Goal: Task Accomplishment & Management: Manage account settings

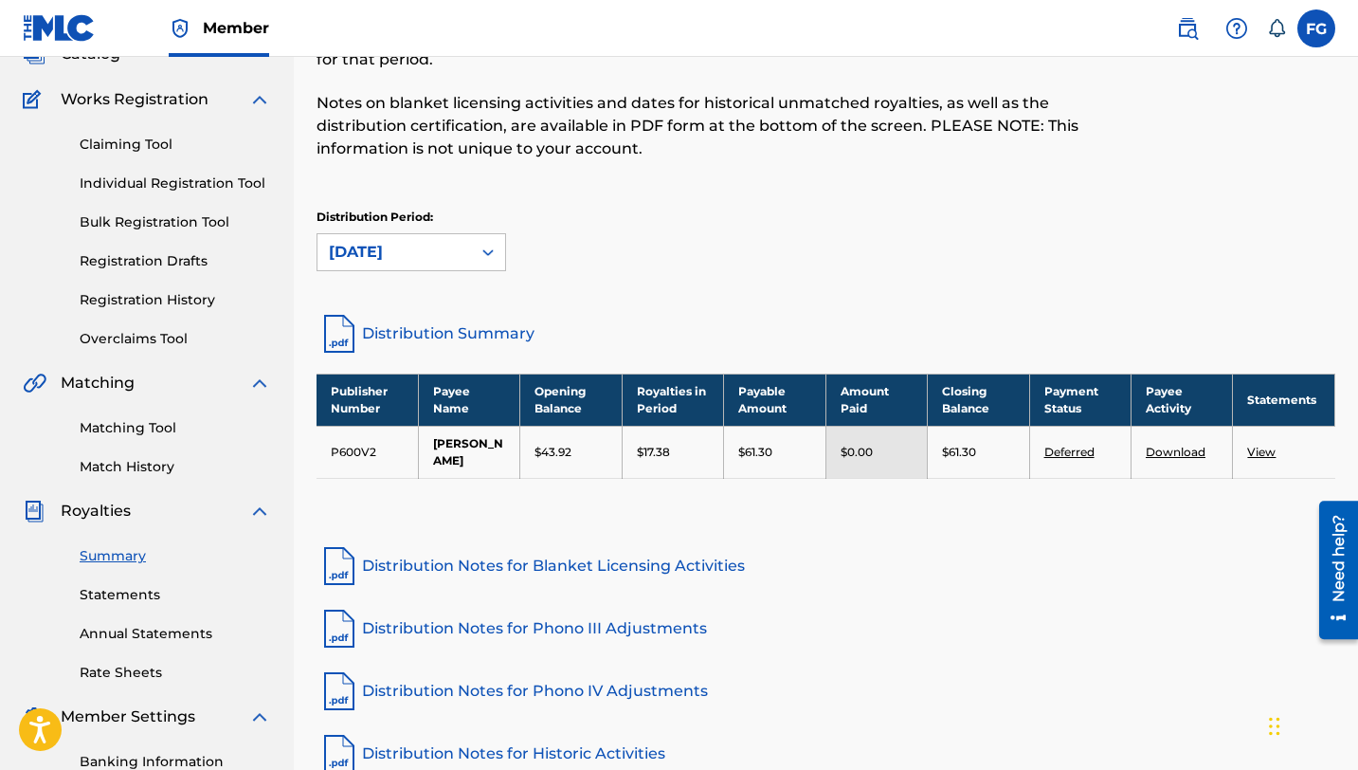
scroll to position [117, 0]
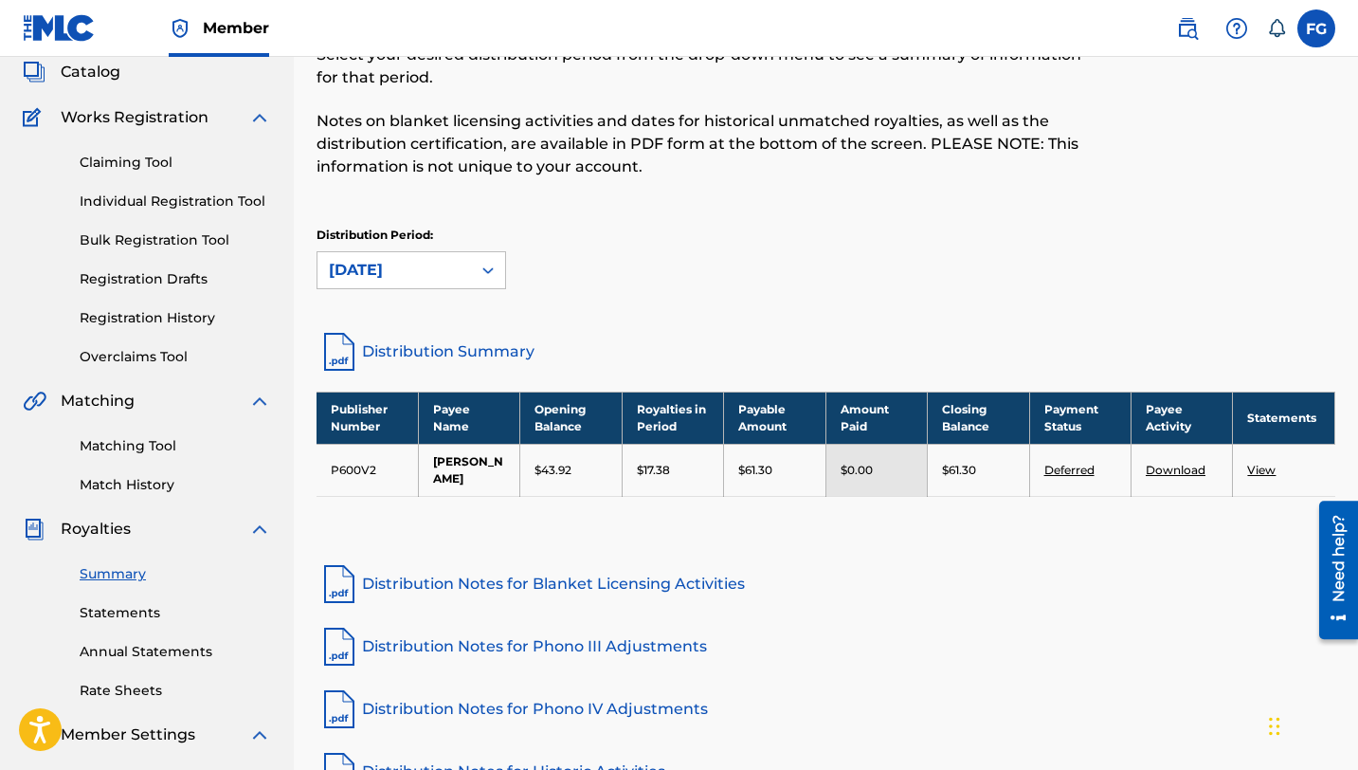
click at [158, 165] on link "Claiming Tool" at bounding box center [175, 163] width 191 height 20
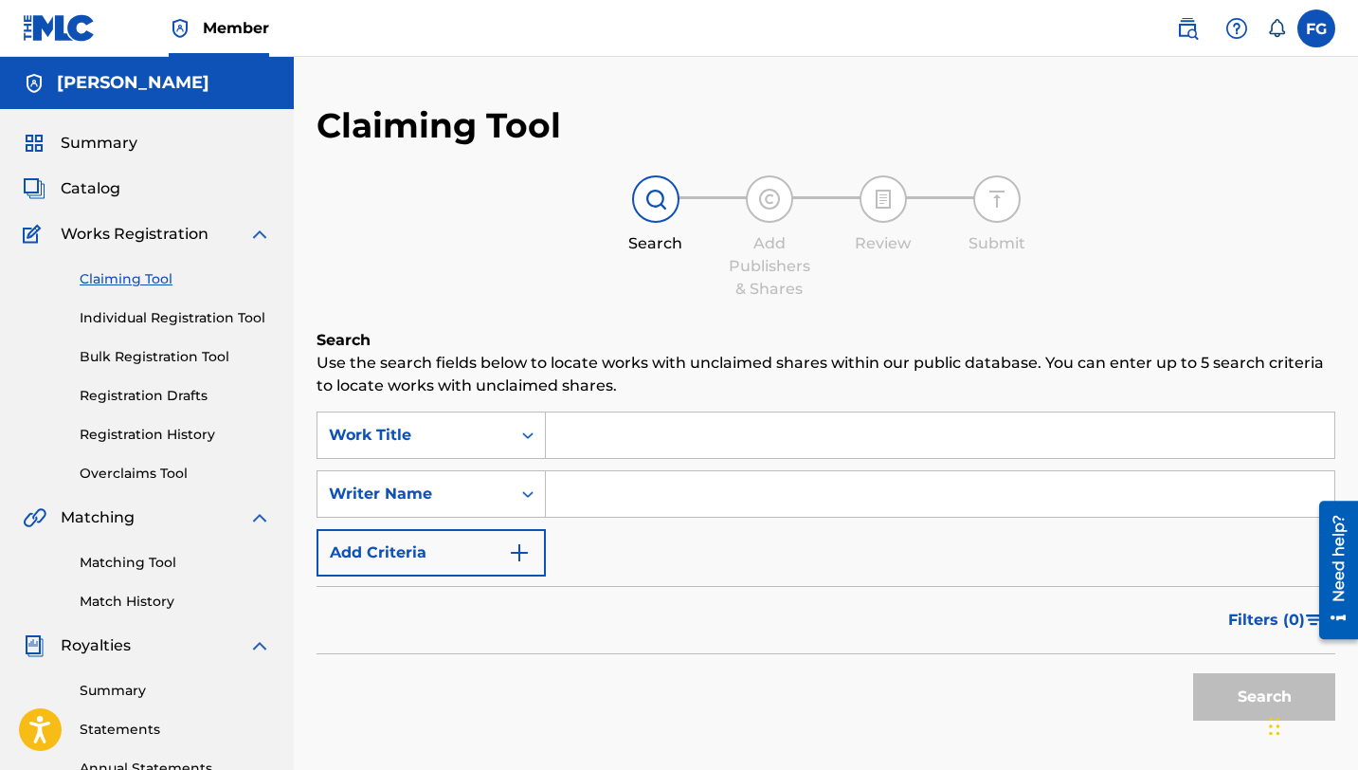
click at [191, 318] on link "Individual Registration Tool" at bounding box center [175, 318] width 191 height 20
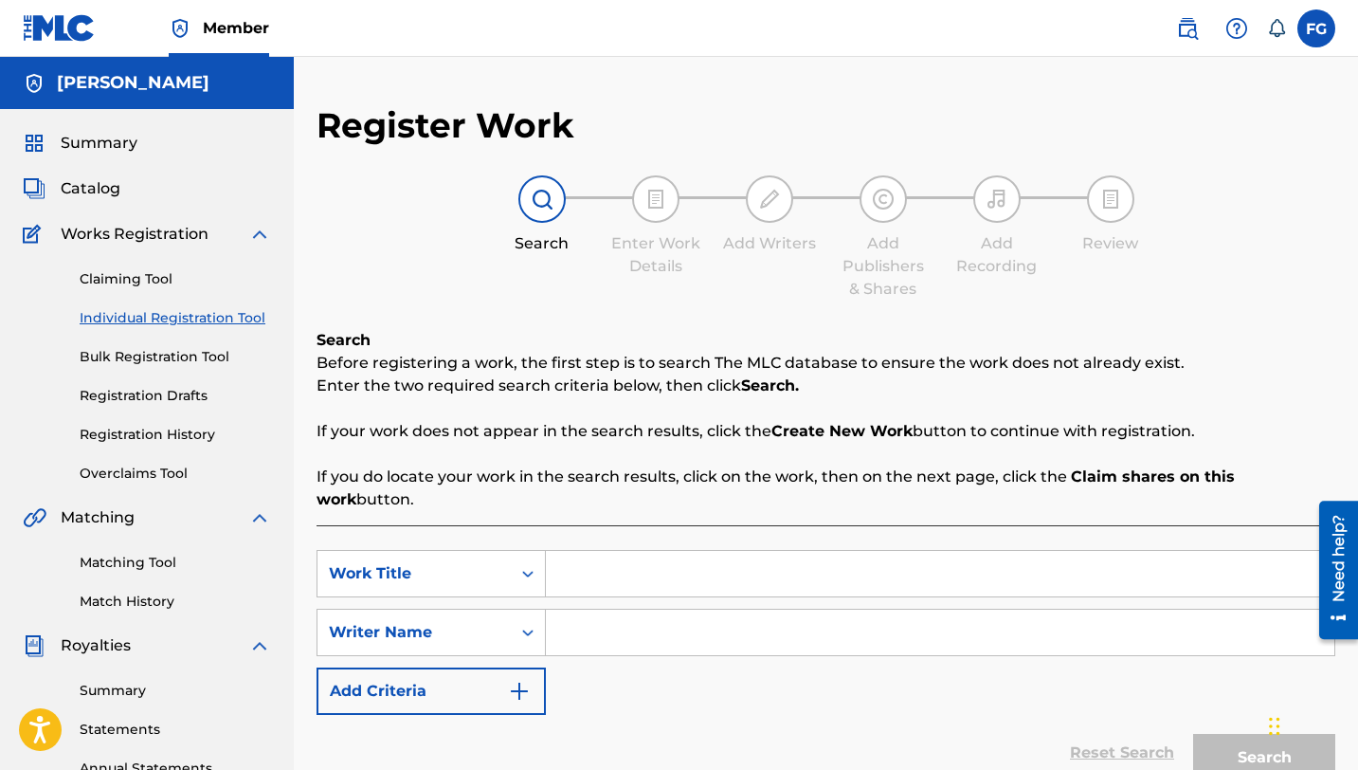
click at [100, 179] on span "Catalog" at bounding box center [91, 188] width 60 height 23
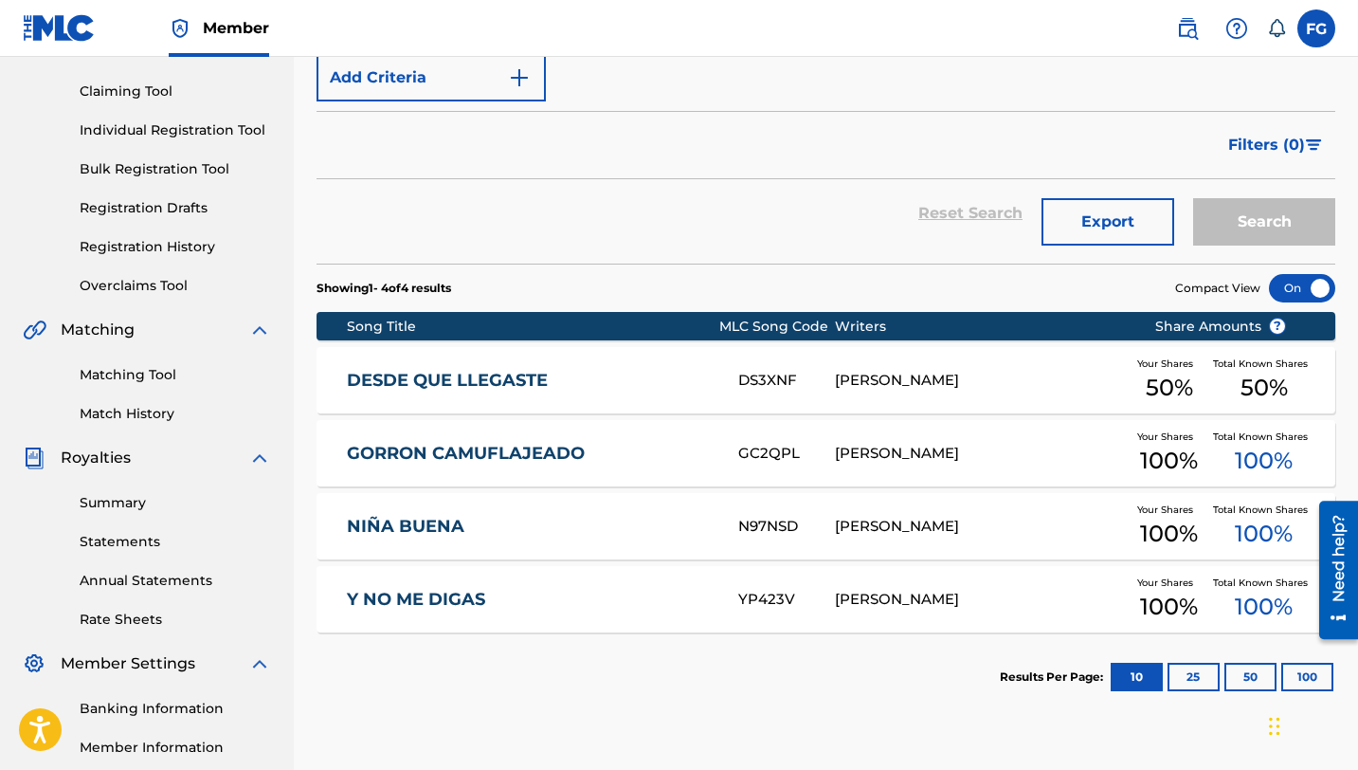
scroll to position [252, 0]
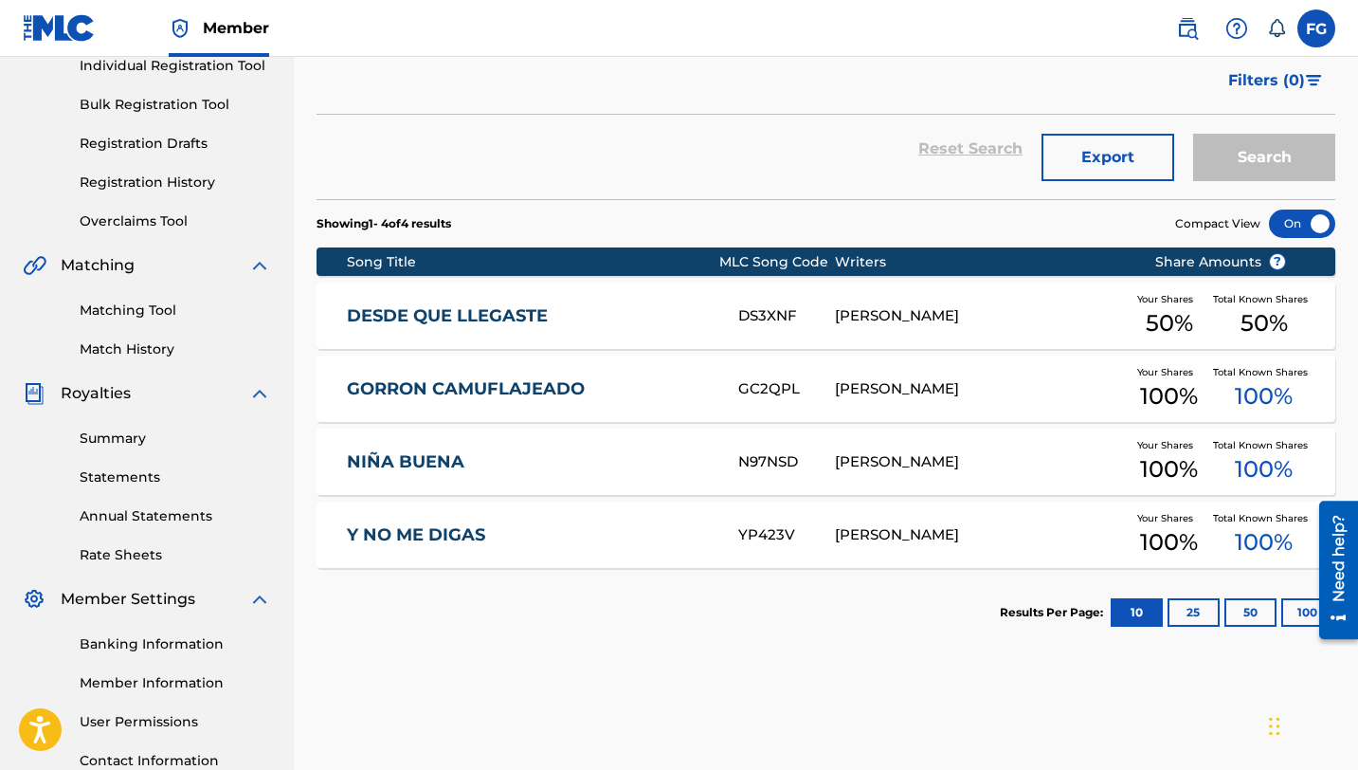
click at [531, 313] on link "DESDE QUE LLEGASTE" at bounding box center [530, 316] width 366 height 22
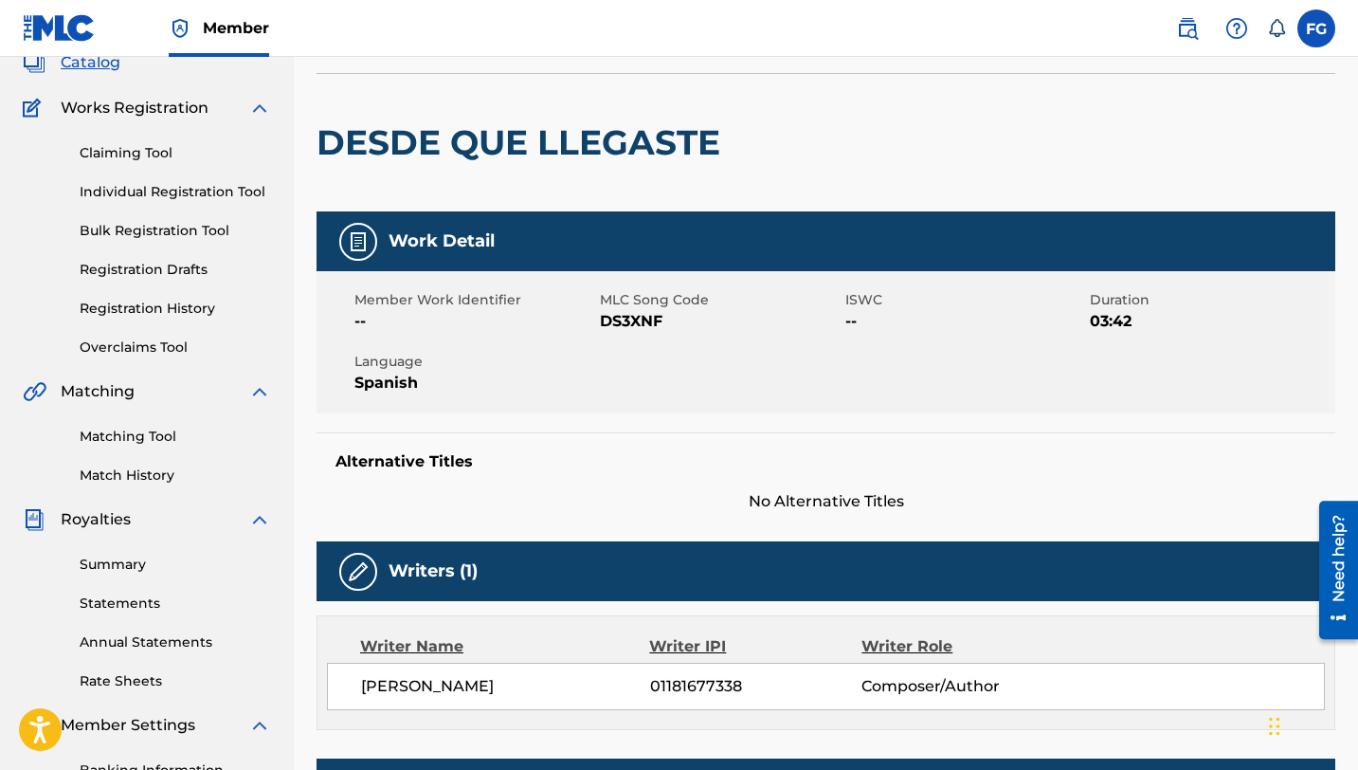
scroll to position [129, 0]
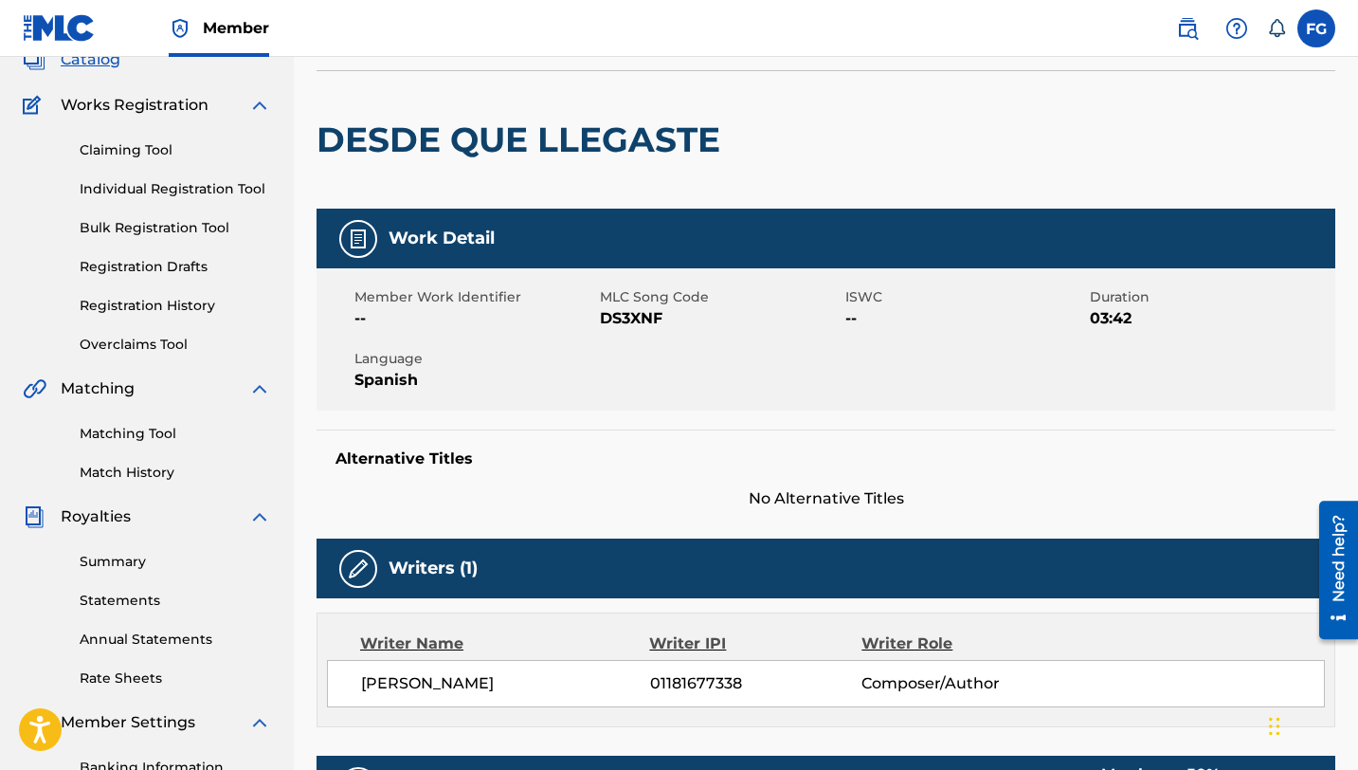
click at [368, 247] on img at bounding box center [358, 238] width 23 height 23
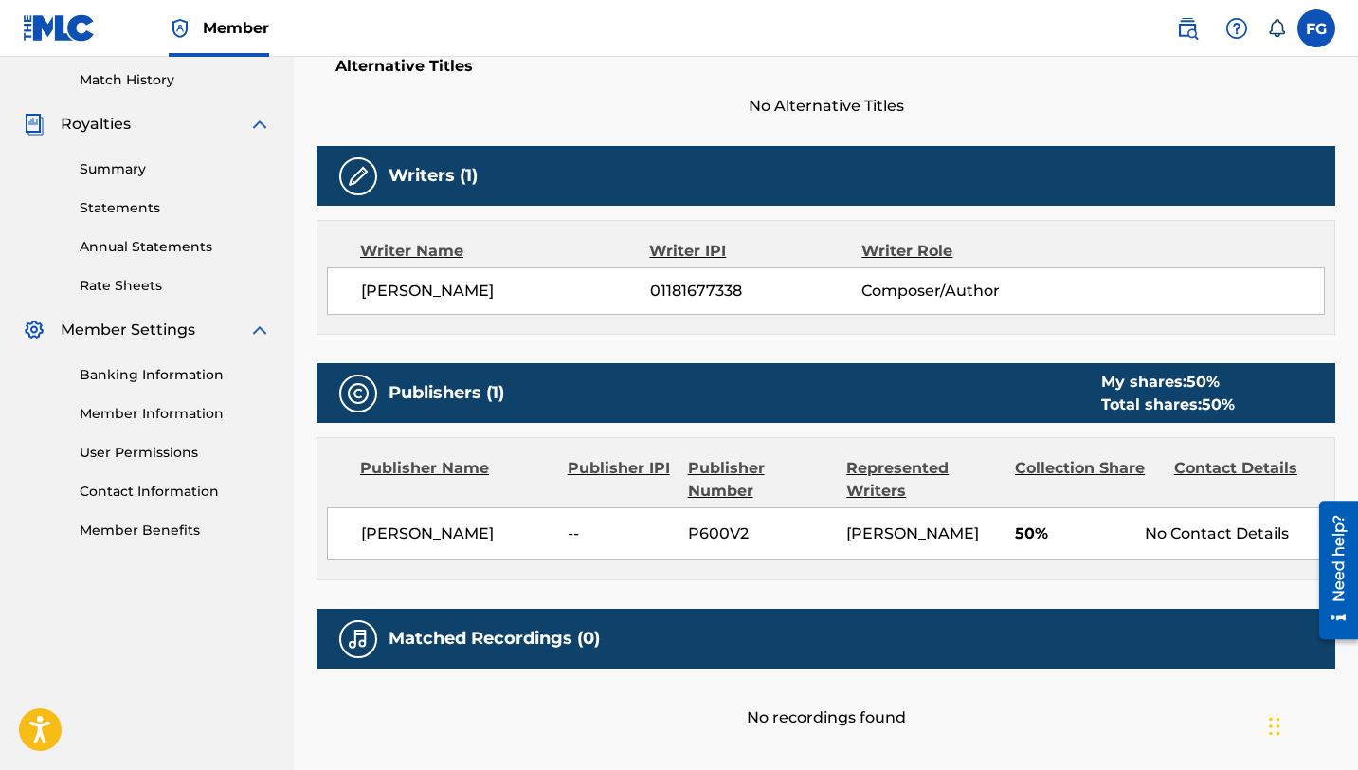
scroll to position [518, 0]
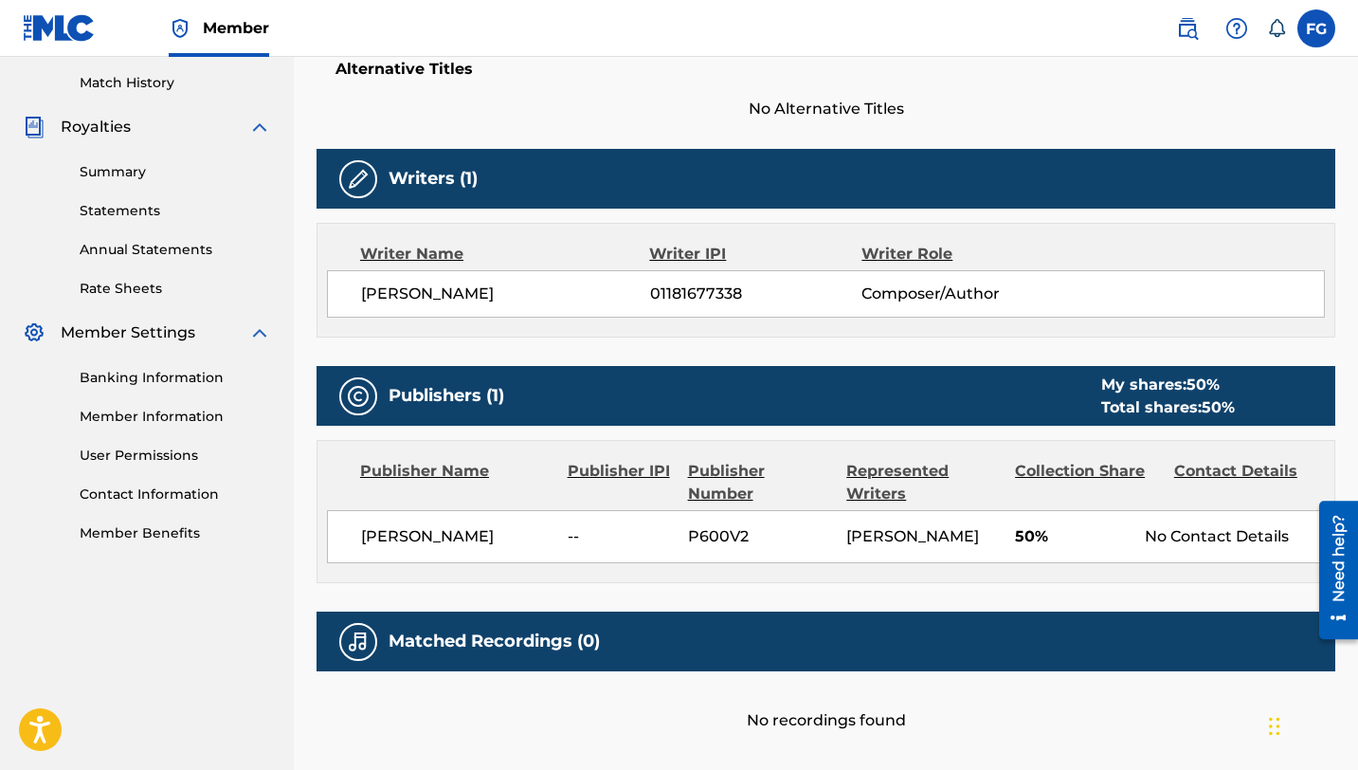
click at [1225, 406] on span "50 %" at bounding box center [1218, 407] width 33 height 18
click at [1066, 471] on div "Collection Share" at bounding box center [1087, 482] width 145 height 45
click at [1194, 516] on div "[PERSON_NAME] -- P600V2 [PERSON_NAME] 50% No Contact Details" at bounding box center [826, 536] width 998 height 53
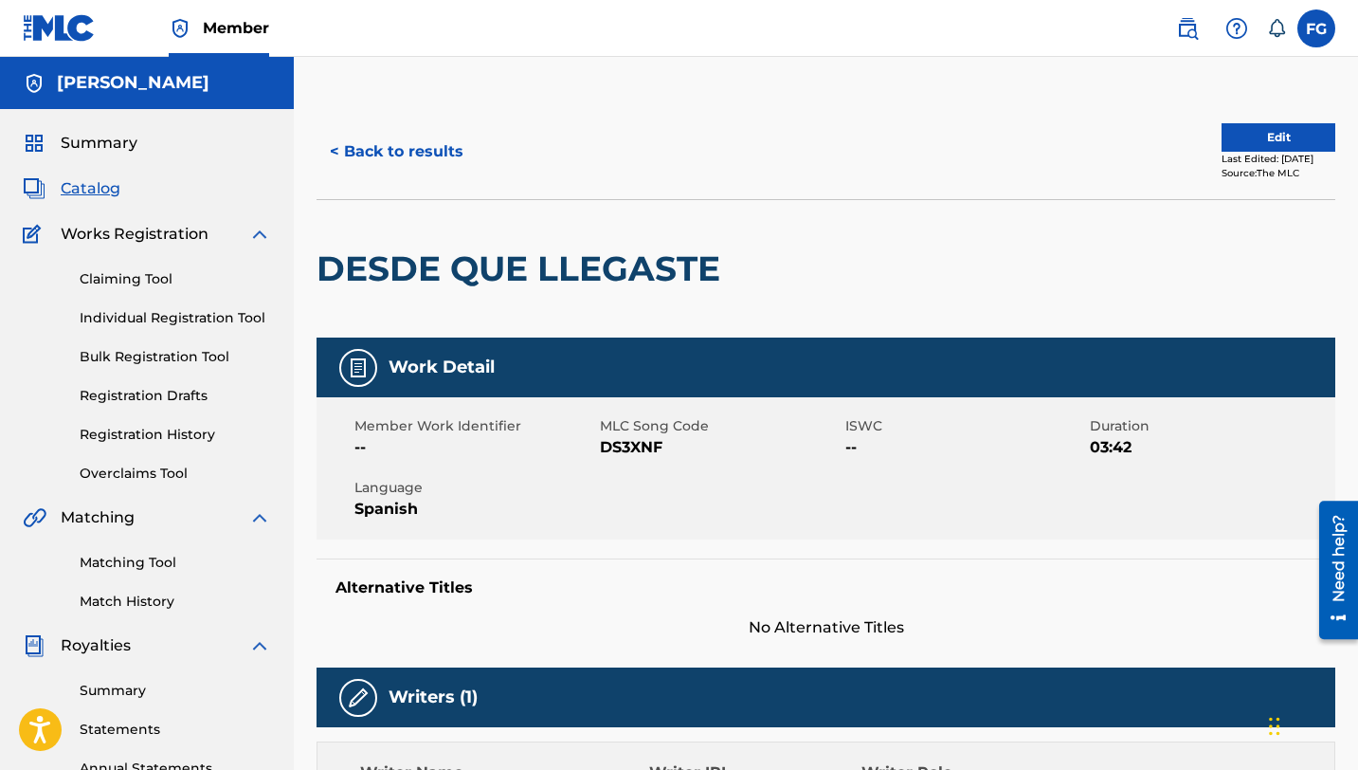
scroll to position [1, 0]
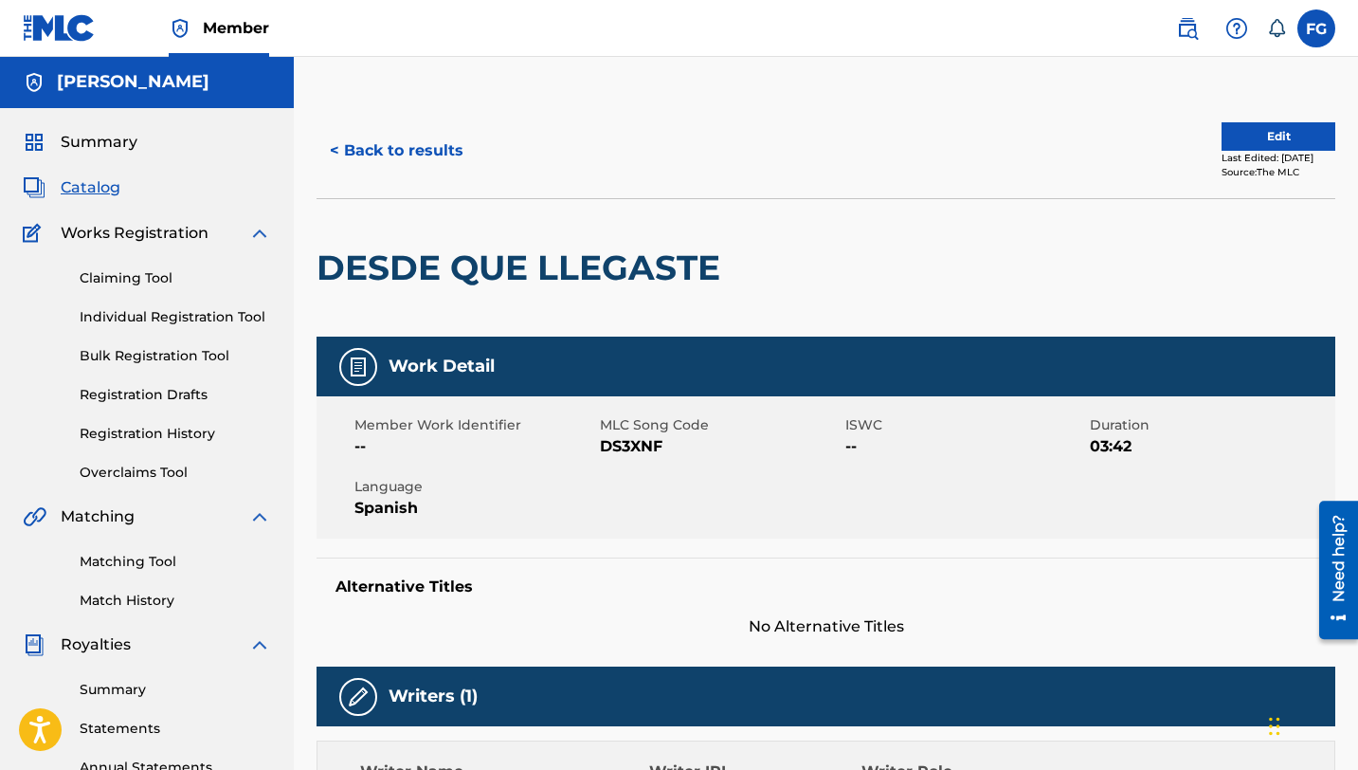
click at [1239, 134] on button "Edit" at bounding box center [1279, 136] width 114 height 28
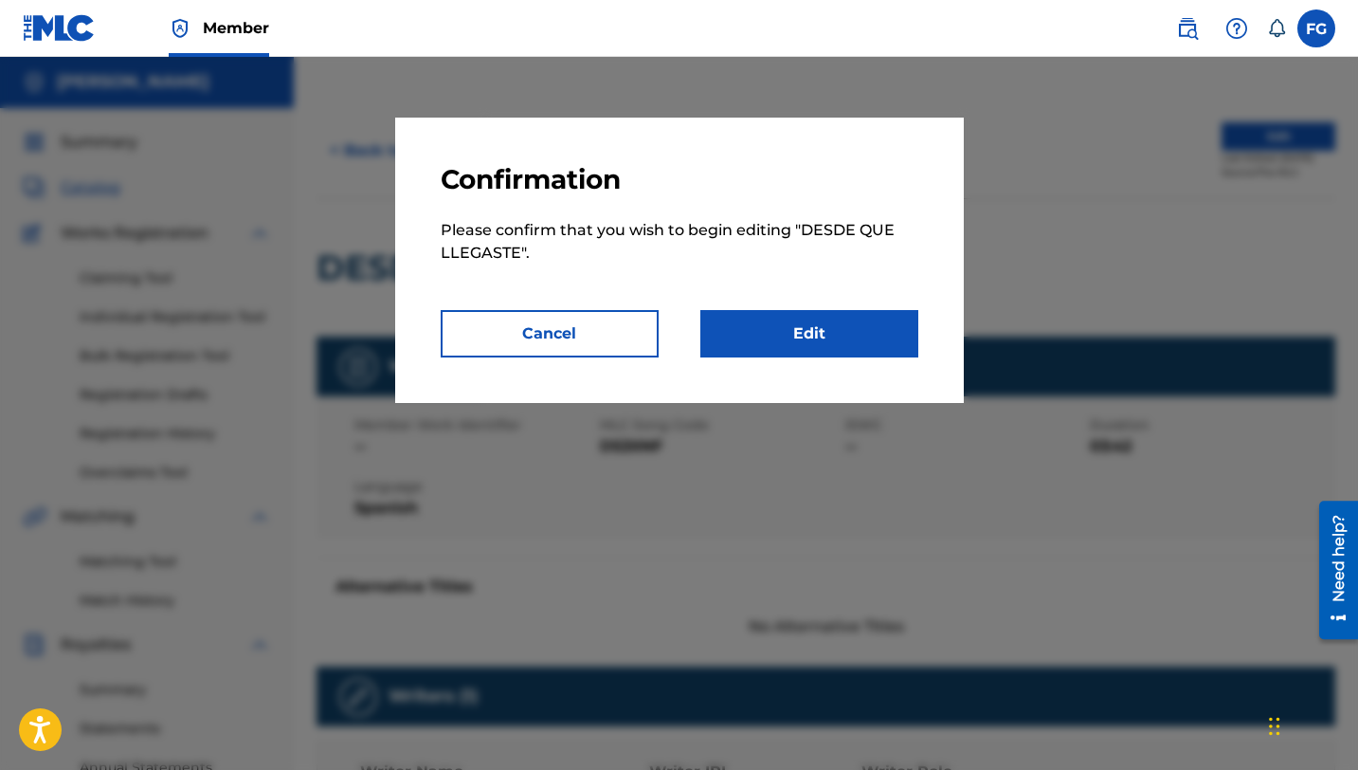
click at [525, 333] on button "Cancel" at bounding box center [550, 333] width 218 height 47
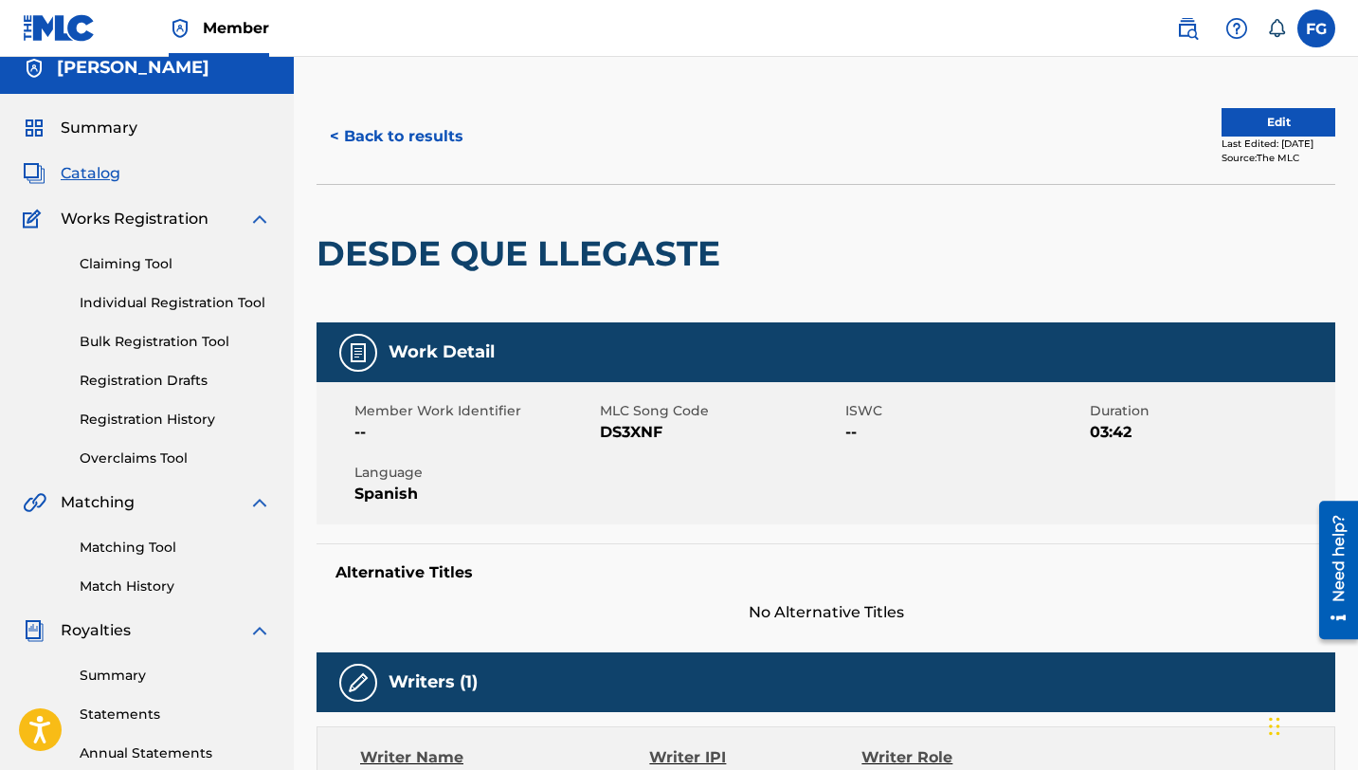
scroll to position [16, 0]
